Goal: Browse casually

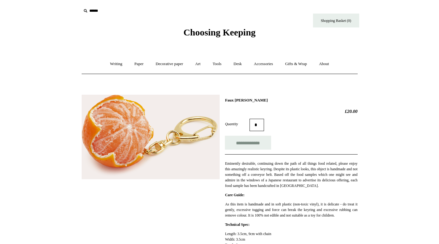
click at [273, 68] on link "Accessories +" at bounding box center [263, 64] width 30 height 16
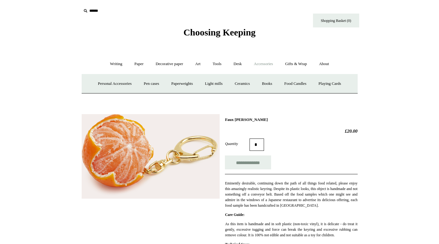
click at [121, 84] on link "Personal Accessories +" at bounding box center [114, 83] width 45 height 16
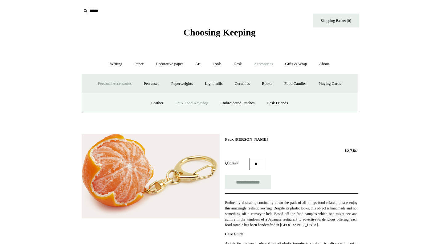
click at [237, 104] on link "Embroidered Patches" at bounding box center [237, 103] width 45 height 16
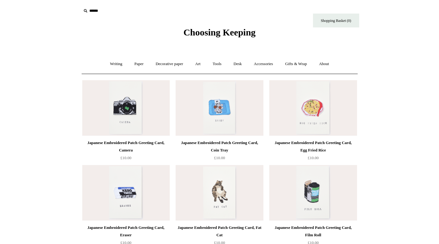
click at [301, 61] on link "Gifts & Wrap +" at bounding box center [295, 64] width 33 height 16
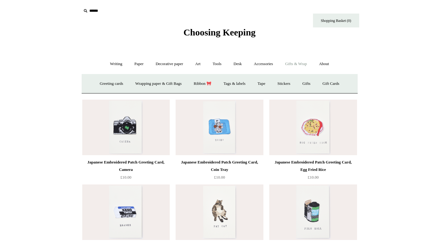
click at [263, 81] on link "Tape" at bounding box center [261, 83] width 19 height 16
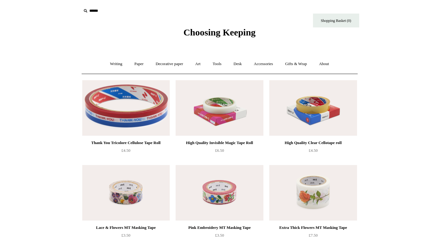
click at [243, 63] on link "Desk +" at bounding box center [237, 64] width 19 height 16
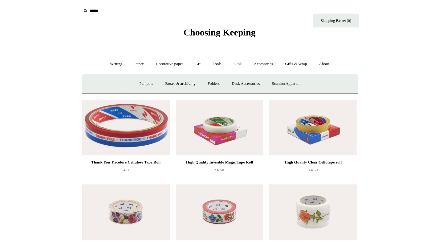
click at [140, 84] on link "Pen pots" at bounding box center [146, 83] width 25 height 16
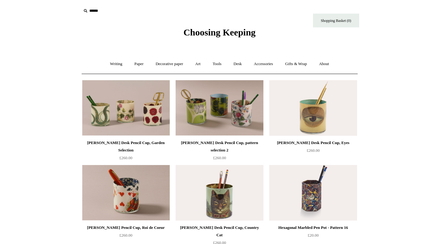
drag, startPoint x: 443, startPoint y: 67, endPoint x: 30, endPoint y: 171, distance: 426.6
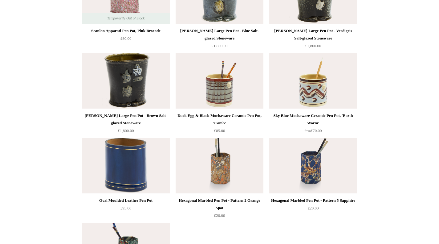
scroll to position [876, 0]
